Goal: Contribute content

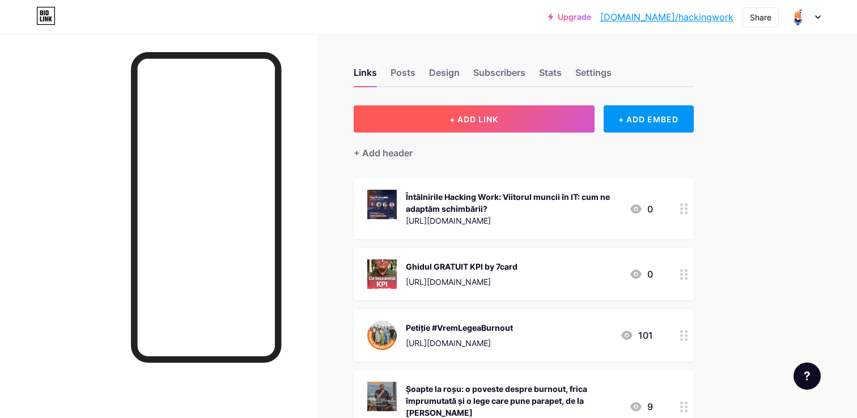
click at [503, 113] on button "+ ADD LINK" at bounding box center [474, 118] width 241 height 27
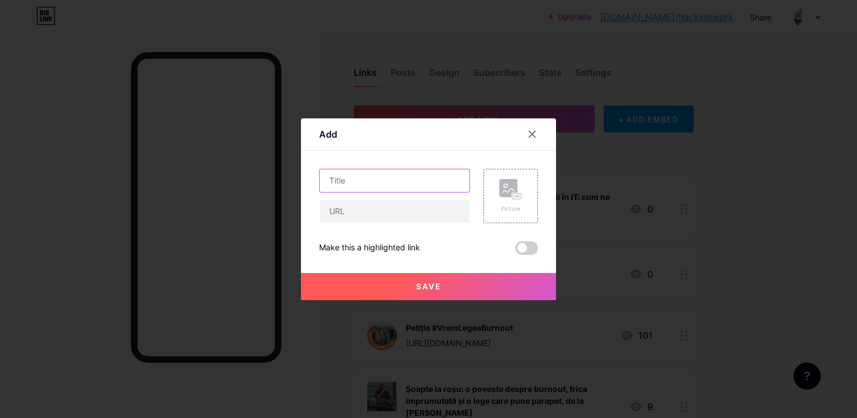
click at [394, 181] on input "text" at bounding box center [395, 181] width 150 height 23
click at [497, 189] on div "Picture" at bounding box center [511, 196] width 54 height 54
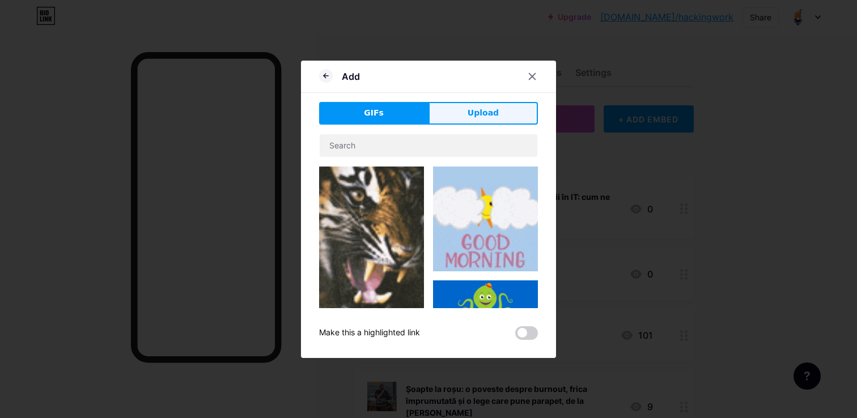
click at [502, 103] on button "Upload" at bounding box center [483, 113] width 109 height 23
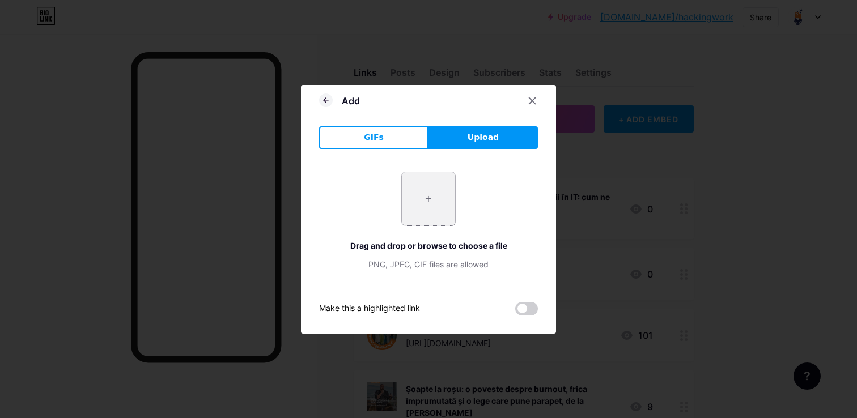
click at [433, 195] on input "file" at bounding box center [428, 198] width 53 height 53
type input "C:\fakepath\#VremLegeaBurnout - Pentru a preveni burnoutul, pasul real trebuie …"
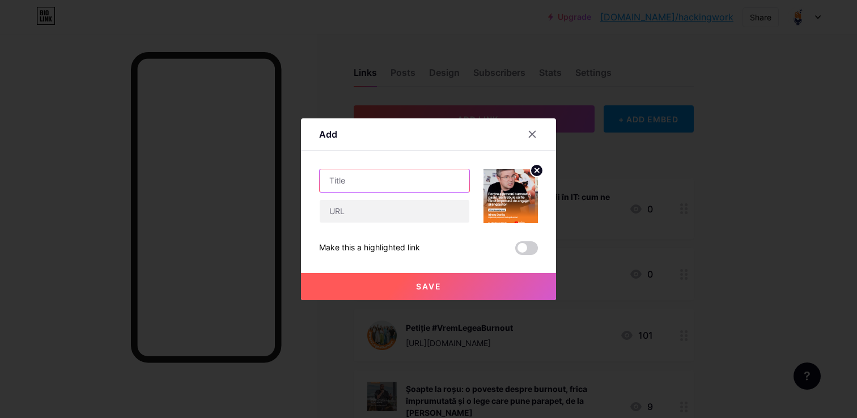
click at [362, 185] on input "text" at bounding box center [395, 181] width 150 height 23
type input "Best Of - [PERSON_NAME]"
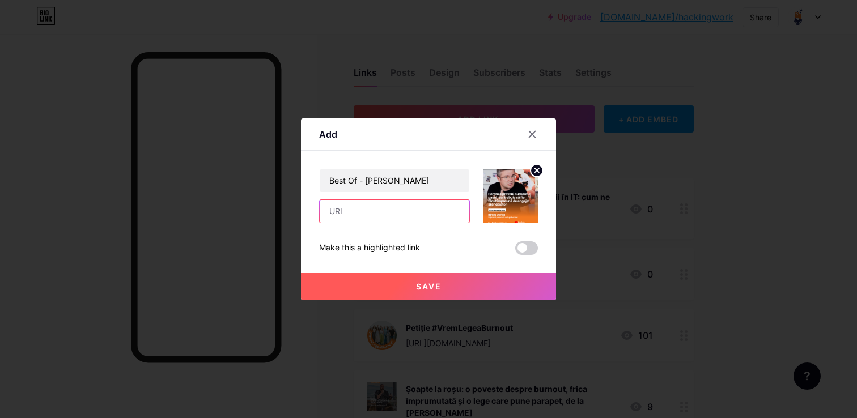
click at [361, 204] on input "text" at bounding box center [395, 211] width 150 height 23
paste input "[URL][DOMAIN_NAME]"
type input "[URL][DOMAIN_NAME]"
click at [406, 287] on button "Save" at bounding box center [428, 286] width 255 height 27
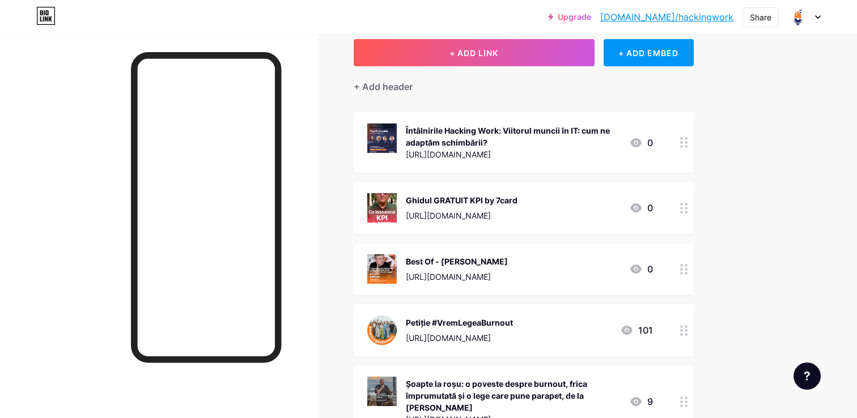
scroll to position [54, 0]
